Goal: Find specific fact: Find specific fact

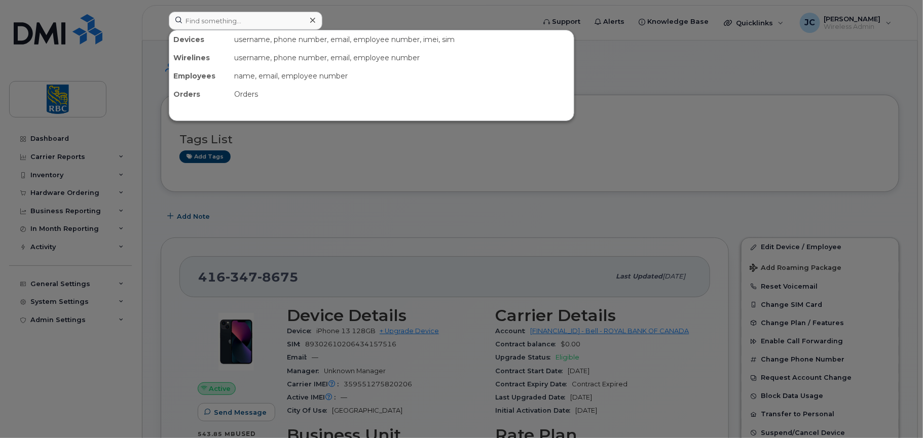
click at [228, 24] on input at bounding box center [246, 21] width 154 height 18
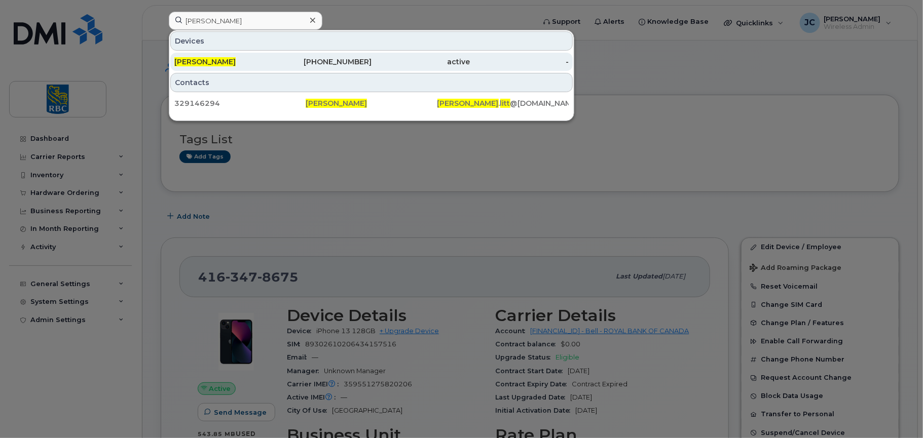
type input "[PERSON_NAME]"
click at [273, 56] on div "[PERSON_NAME]" at bounding box center [322, 62] width 99 height 18
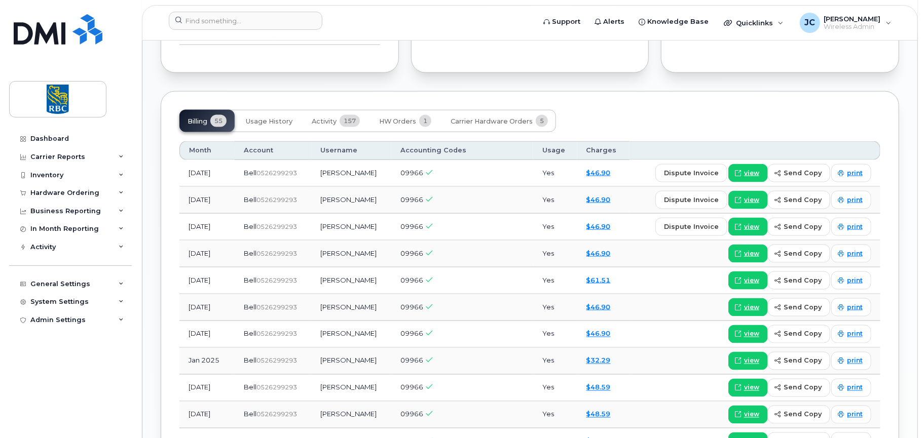
scroll to position [608, 0]
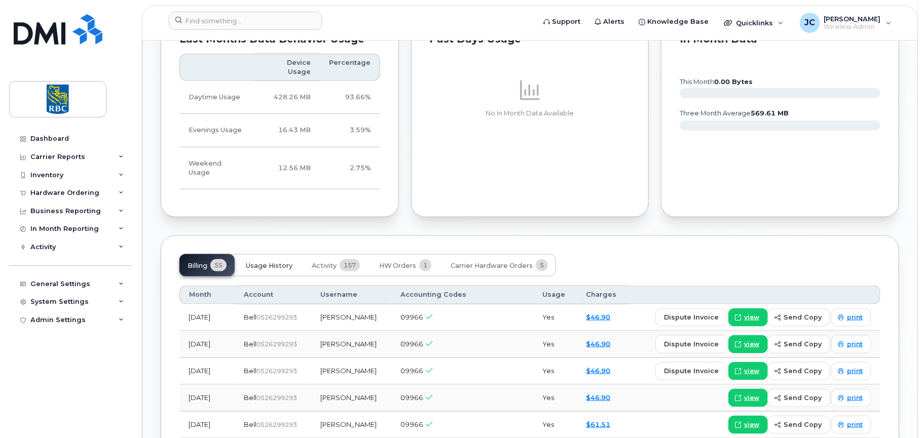
click at [270, 262] on span "Usage History" at bounding box center [269, 266] width 47 height 8
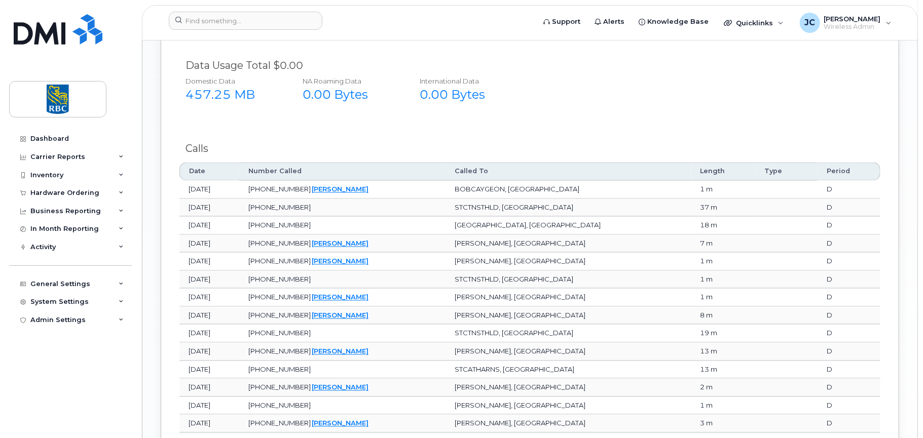
scroll to position [963, 0]
click at [261, 91] on div "Report for August 2025 2025 August July June May April March February January 2…" at bounding box center [529, 306] width 701 height 751
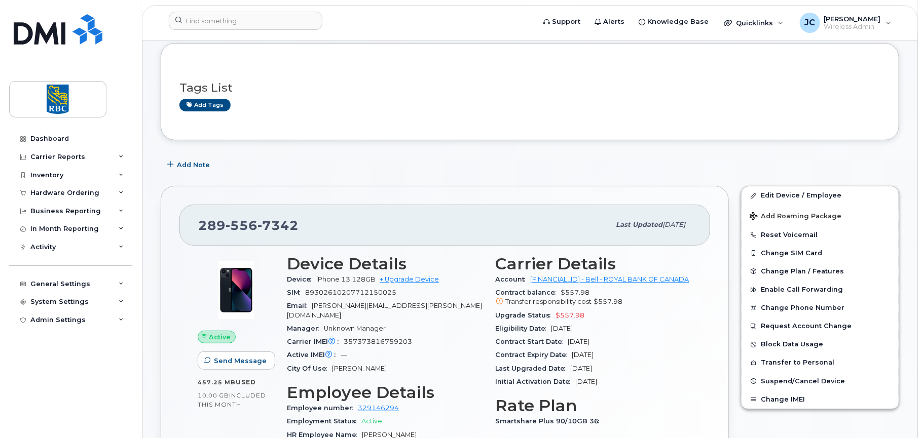
scroll to position [0, 0]
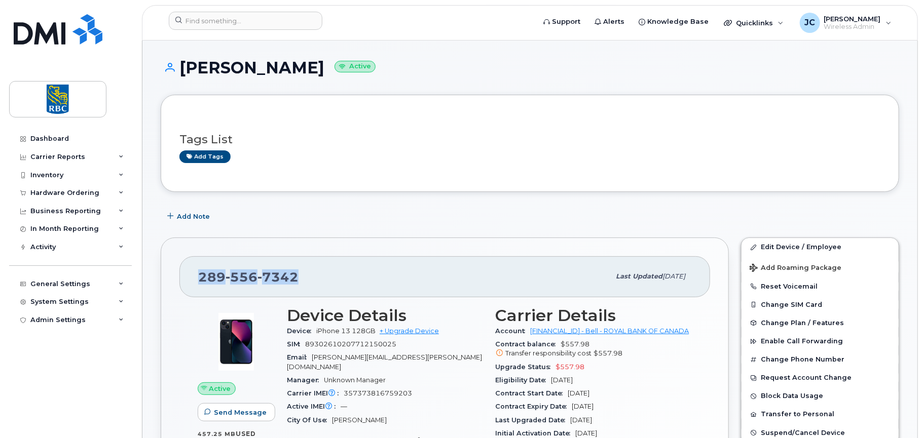
drag, startPoint x: 297, startPoint y: 275, endPoint x: 194, endPoint y: 275, distance: 102.9
click at [194, 275] on div "289 556 7342 Last updated Aug 06, 2025" at bounding box center [444, 276] width 531 height 41
copy span "289 556 7342"
